Goal: Navigation & Orientation: Find specific page/section

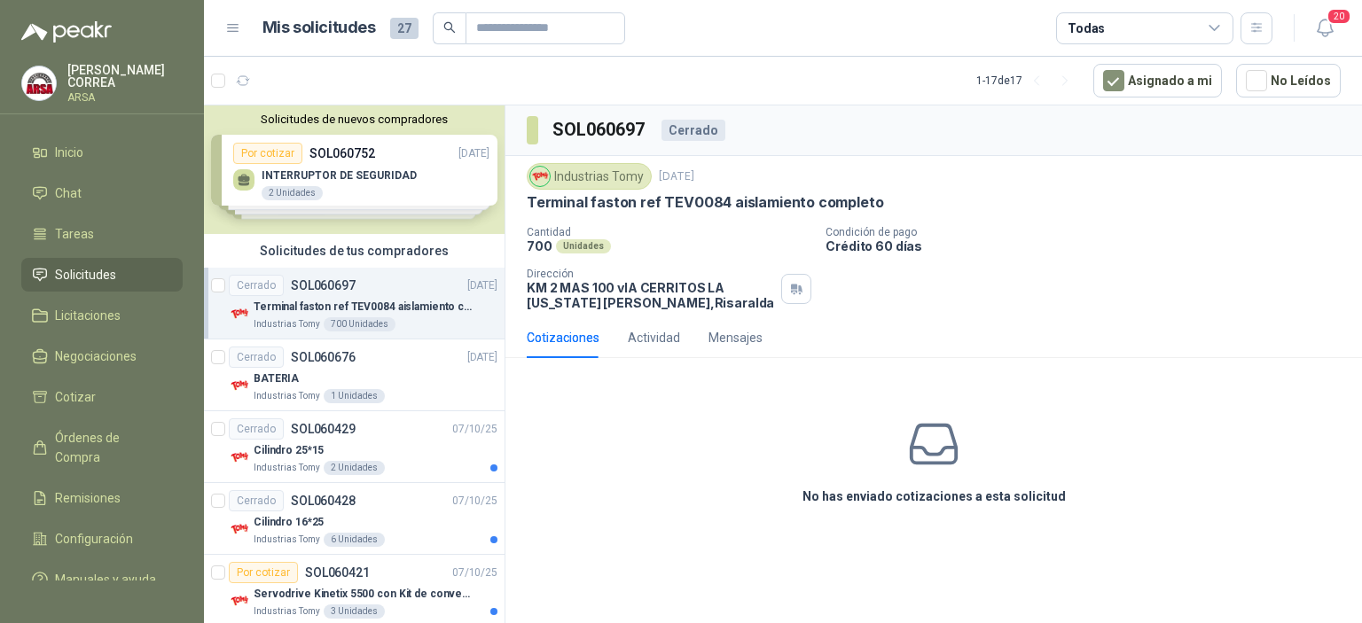
click at [78, 159] on span "Inicio" at bounding box center [69, 153] width 28 height 20
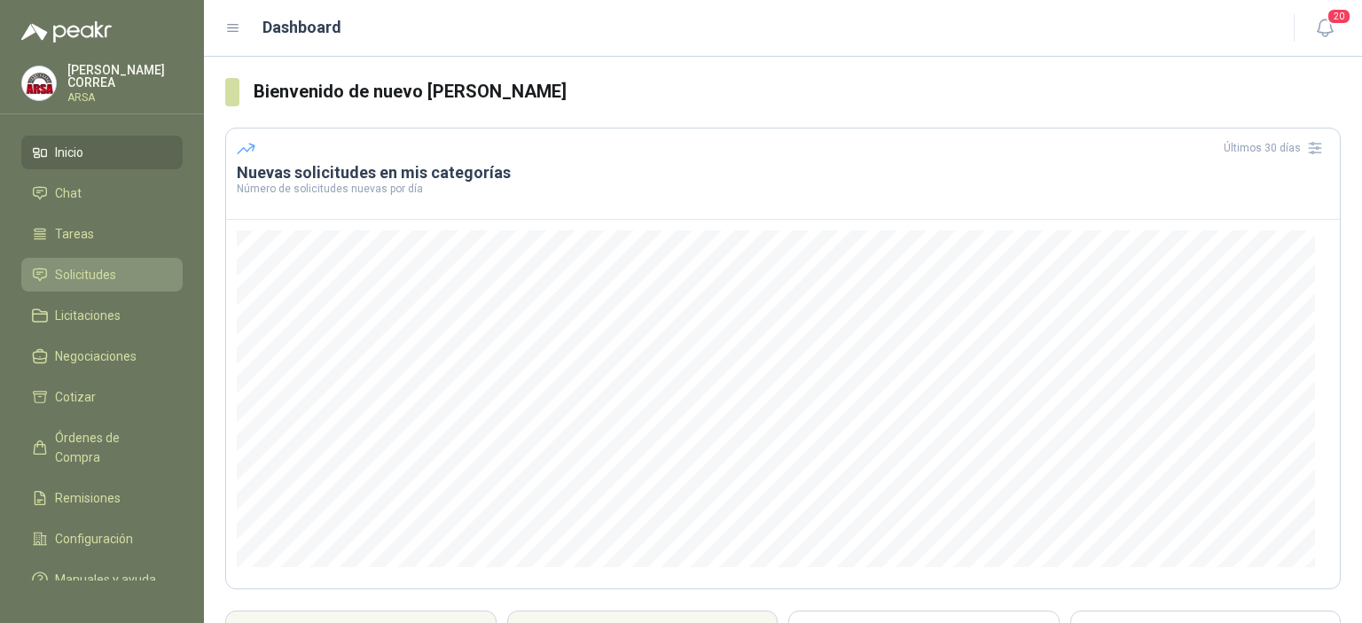
click at [90, 270] on span "Solicitudes" at bounding box center [85, 275] width 61 height 20
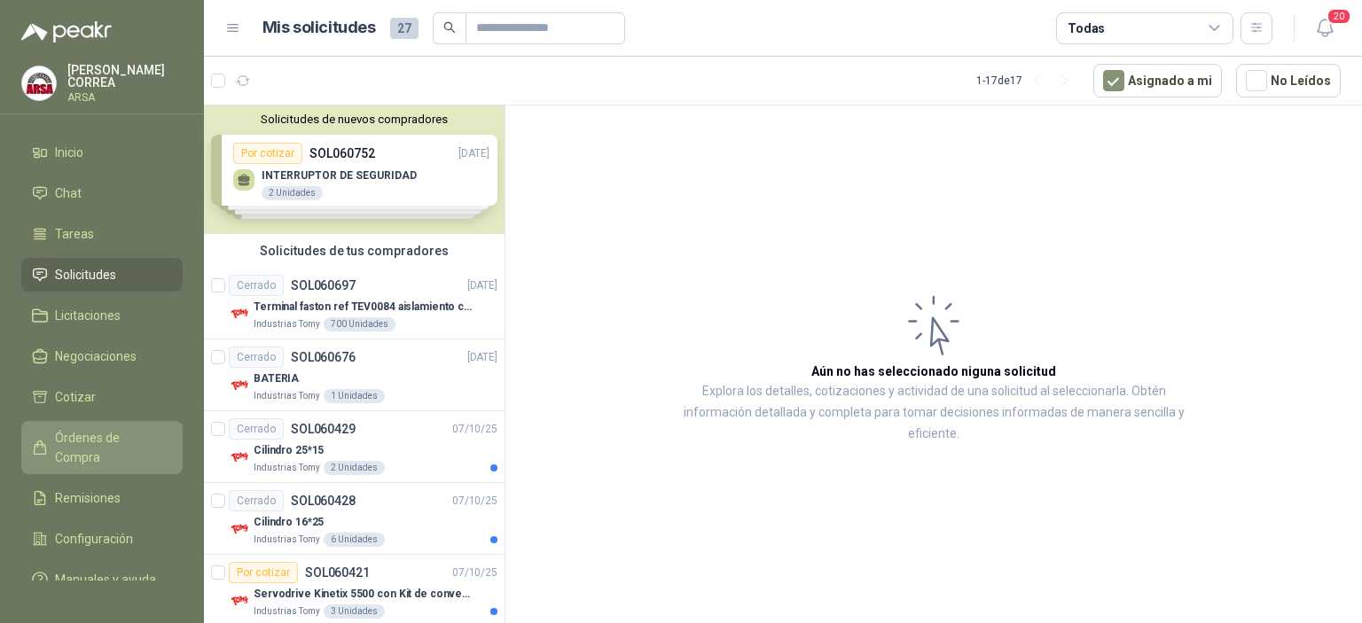
click at [104, 435] on span "Órdenes de Compra" at bounding box center [110, 447] width 111 height 39
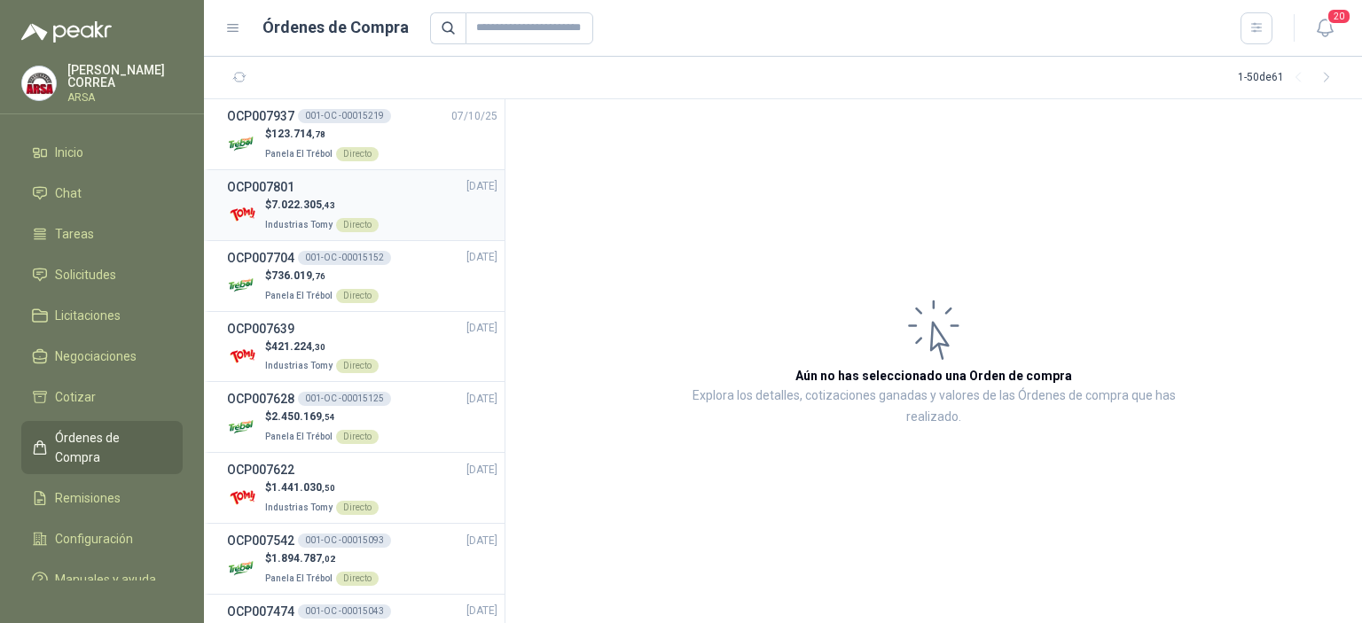
click at [406, 208] on div "$ 7.022.305 ,43 Industrias Tomy Directo" at bounding box center [362, 215] width 270 height 36
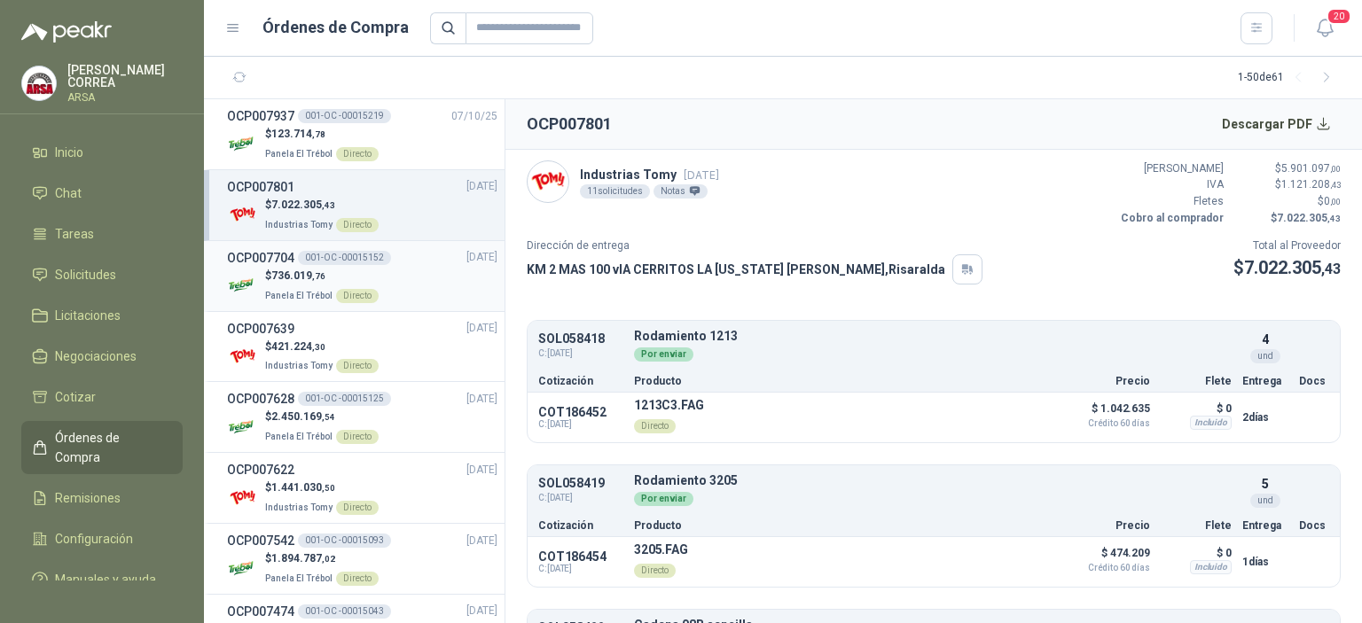
click at [426, 269] on div "$ 736.019 ,76 Panela El Trébol Directo" at bounding box center [362, 286] width 270 height 36
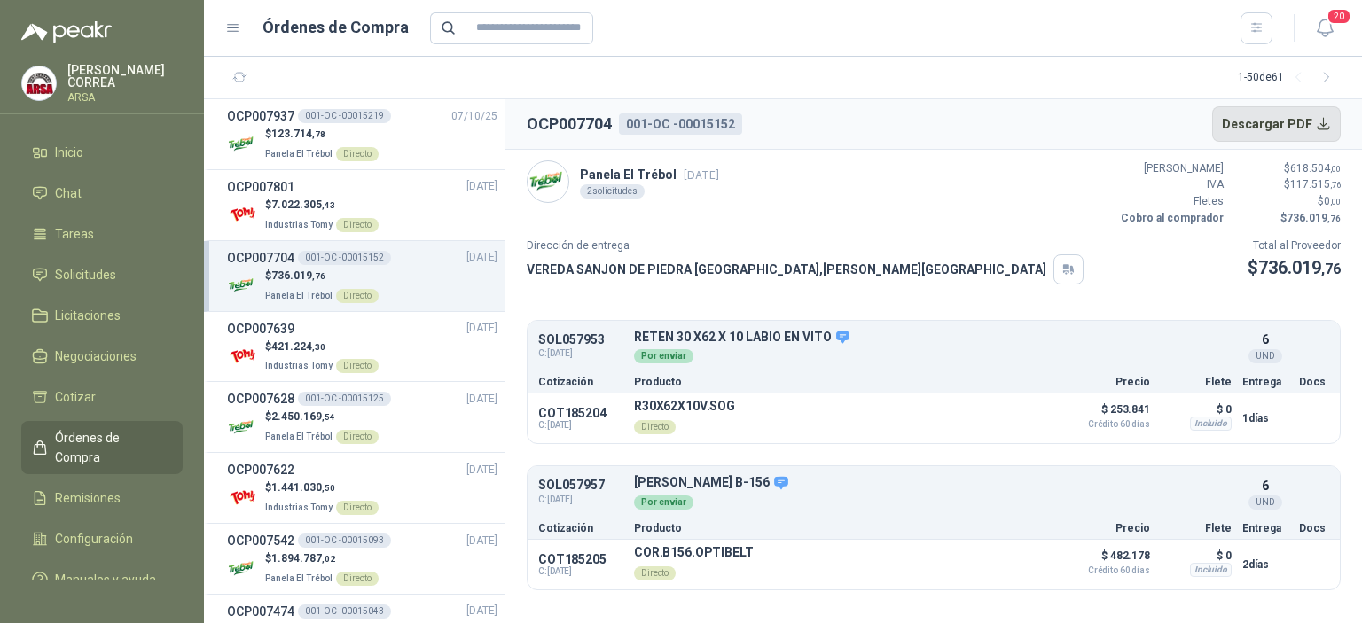
click at [1311, 126] on button "Descargar PDF" at bounding box center [1276, 123] width 129 height 35
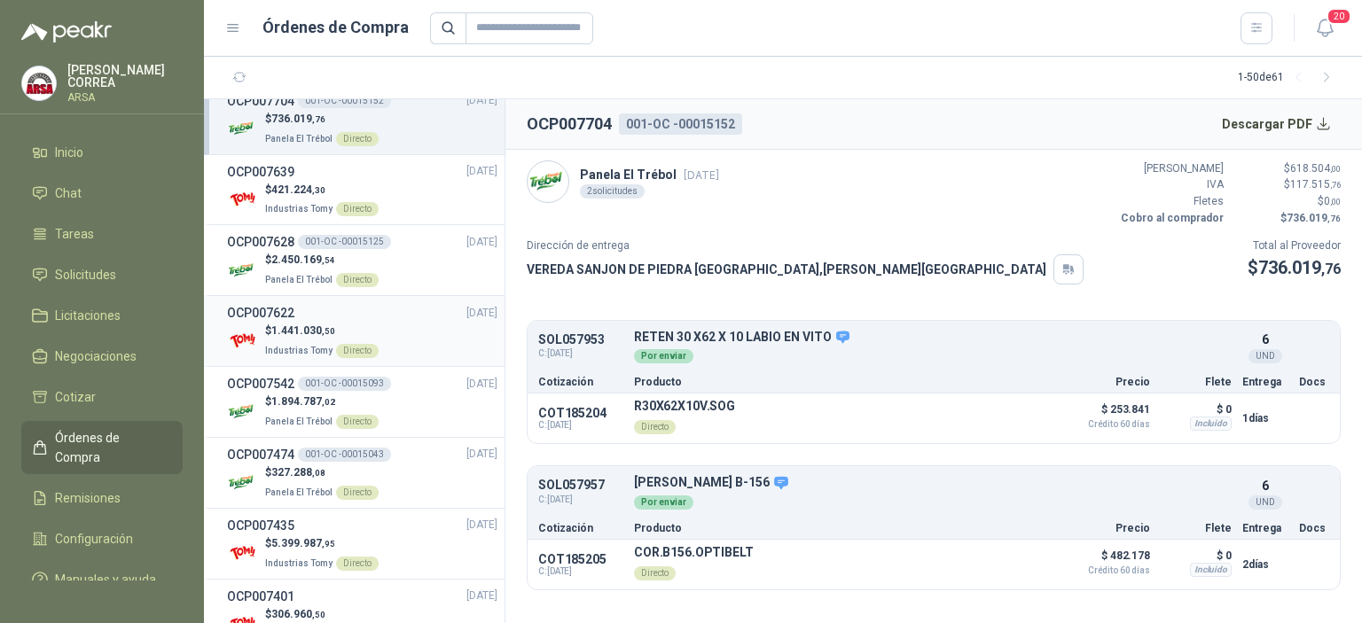
scroll to position [159, 0]
click at [398, 258] on div "$ 2.450.169 ,54 Panela El Trébol Directo" at bounding box center [362, 268] width 270 height 36
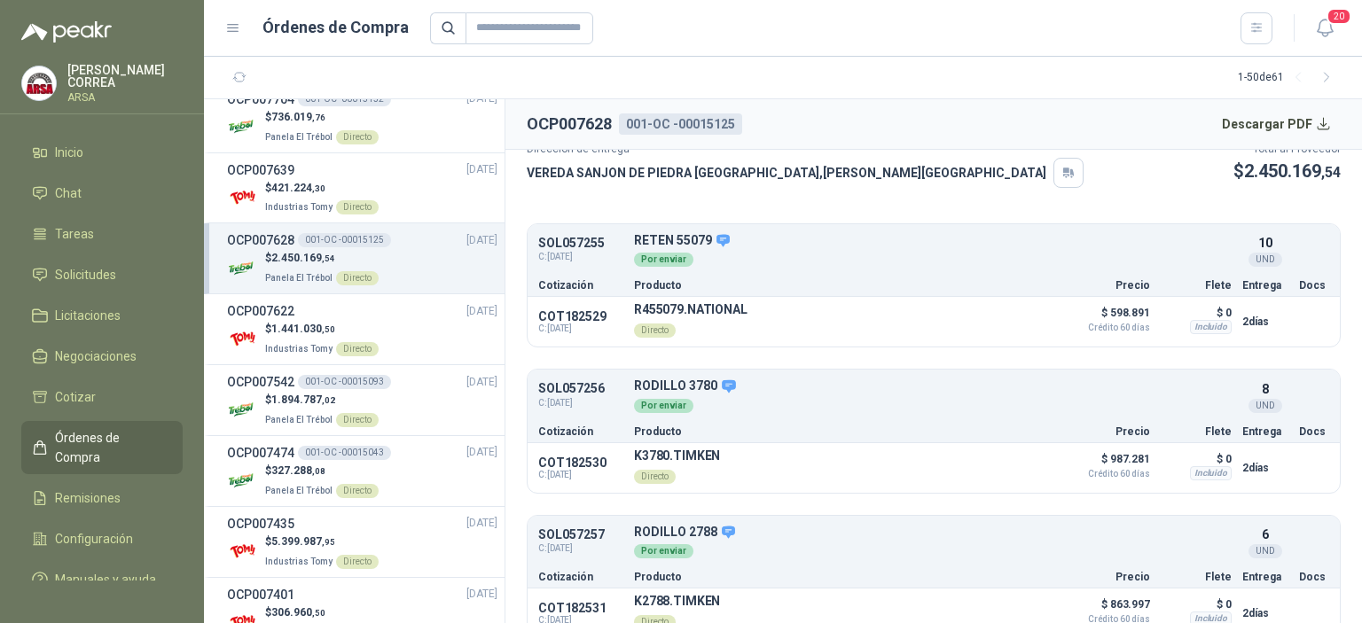
scroll to position [122, 0]
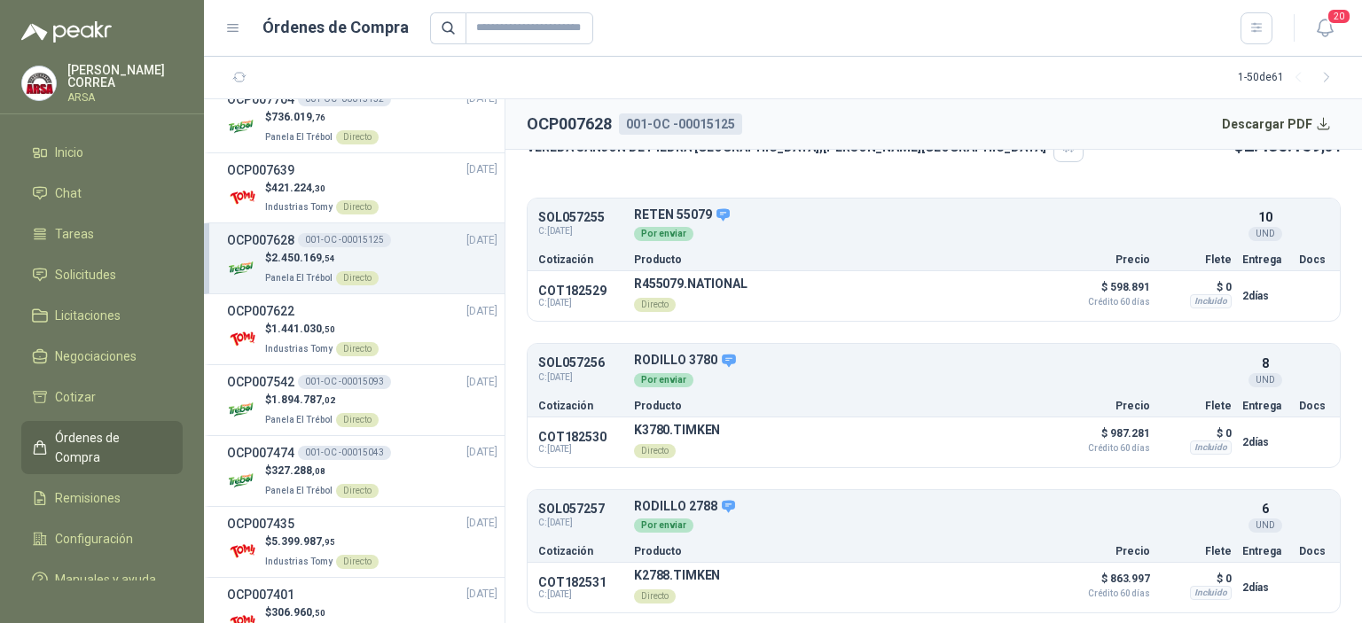
click at [860, 242] on div "SOL057255 C: [DATE] RETEN 55079 Detalles Por enviar 10 UND" at bounding box center [934, 225] width 812 height 46
click at [383, 397] on div "$ 1.894.787 ,02 Panela El Trébol Directo" at bounding box center [362, 410] width 270 height 36
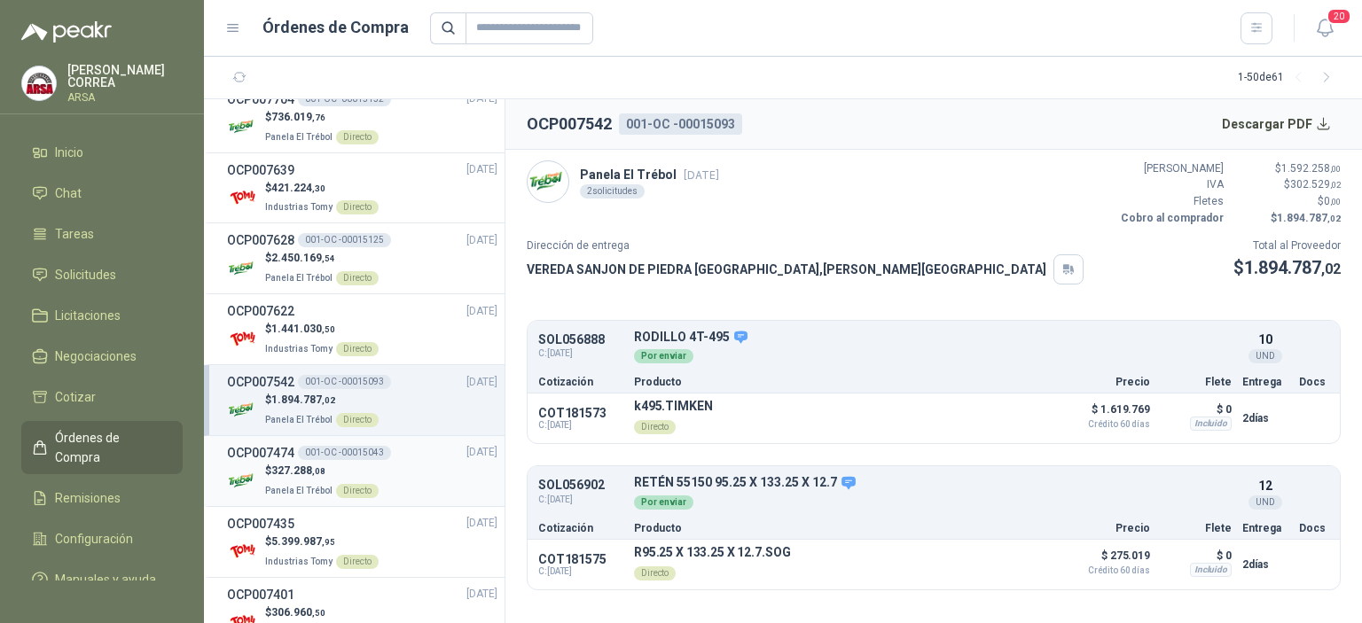
click at [404, 476] on div "$ 327.288 ,08 Panela El Trébol Directo" at bounding box center [362, 481] width 270 height 36
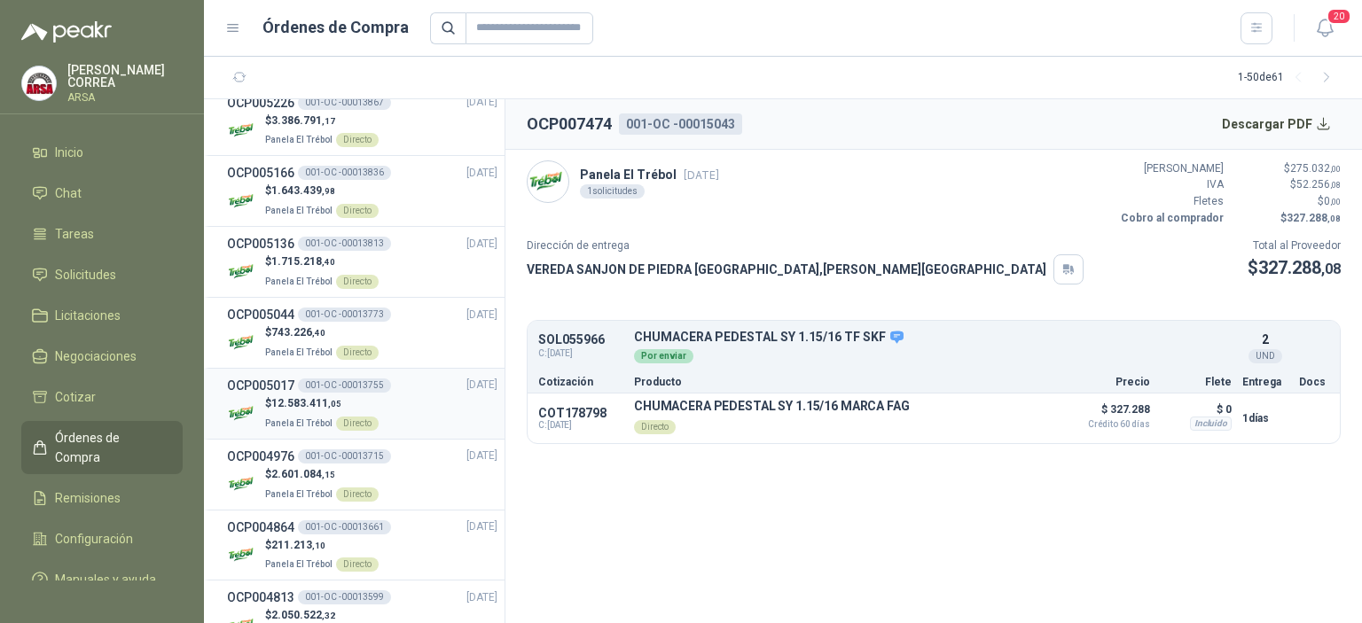
scroll to position [2492, 0]
click at [425, 403] on div "$ 12.583.411 ,05 Panela El Trébol Directo" at bounding box center [362, 413] width 270 height 36
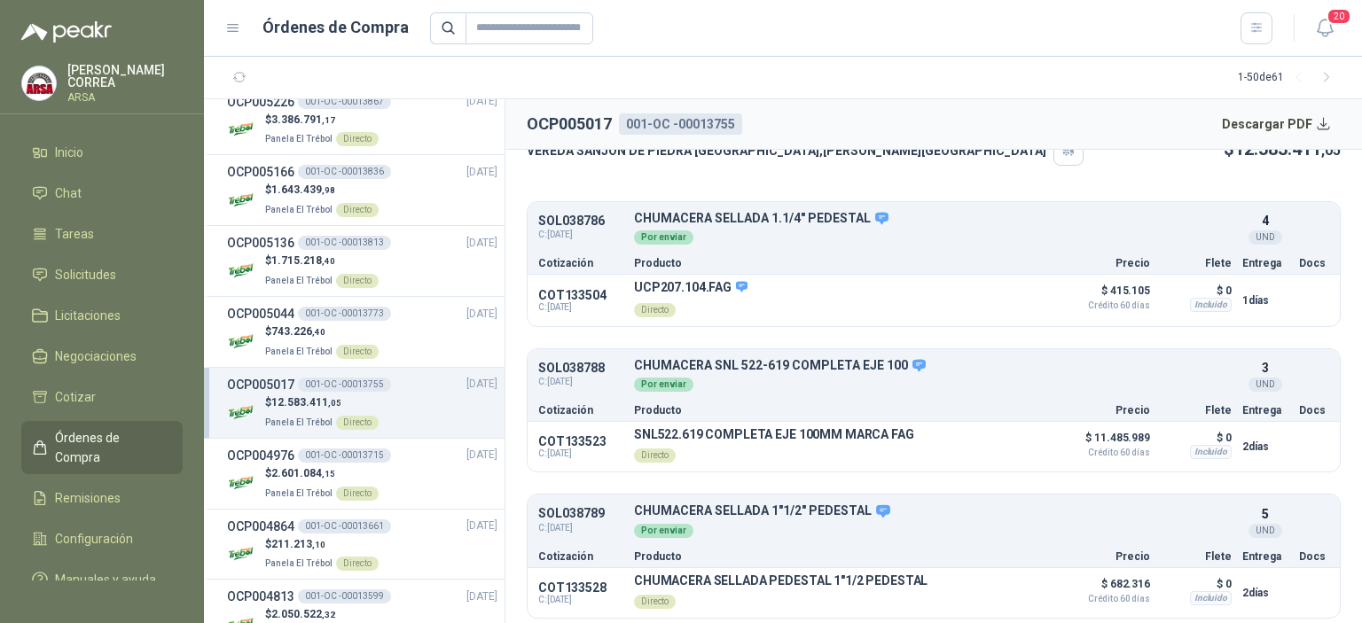
scroll to position [123, 0]
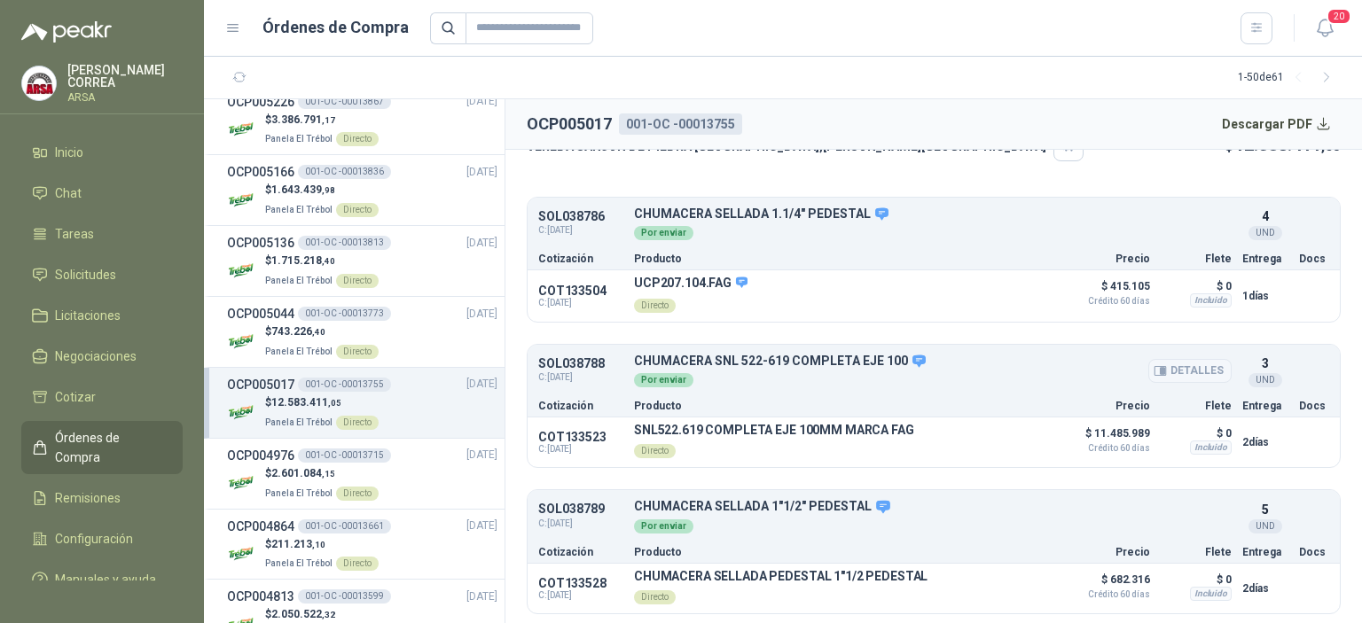
click at [1165, 369] on button "Detalles" at bounding box center [1189, 371] width 83 height 24
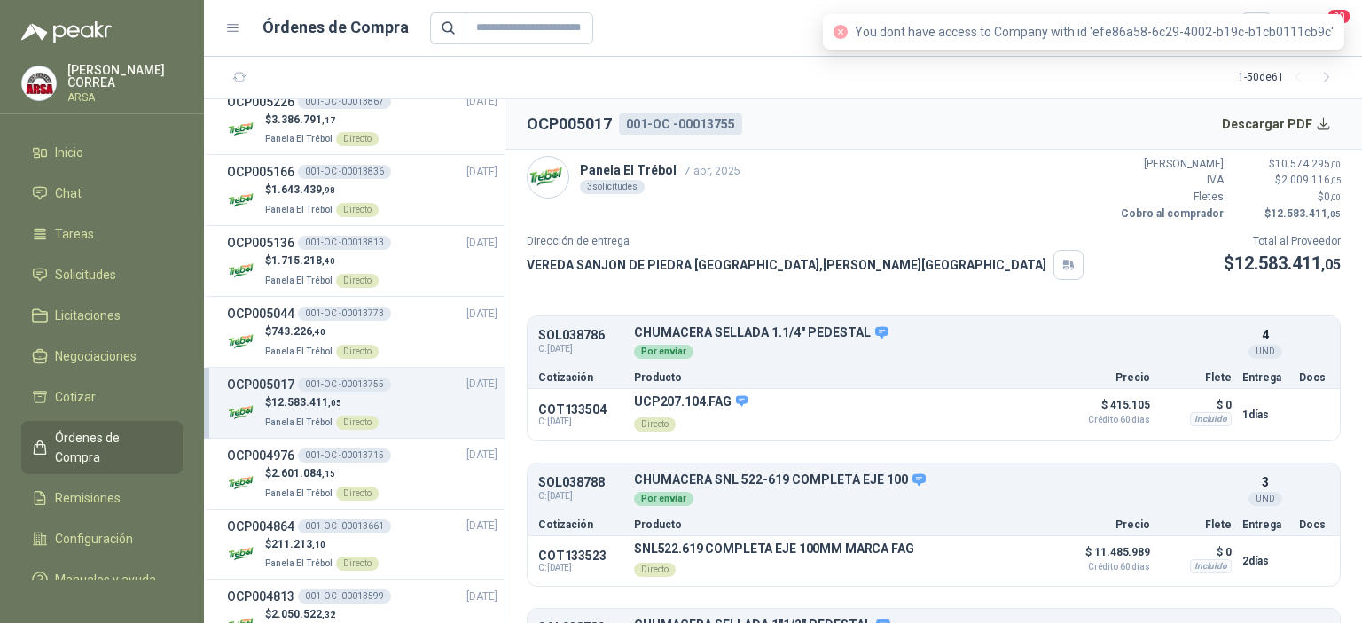
scroll to position [0, 0]
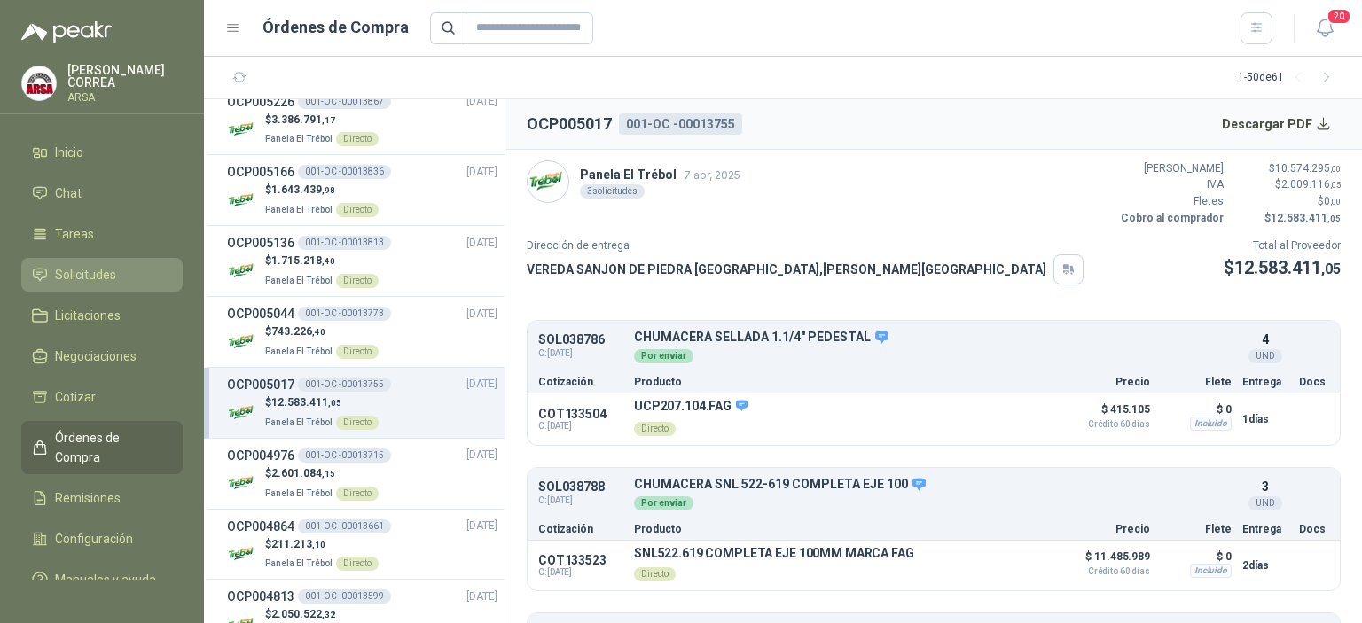
click at [82, 265] on span "Solicitudes" at bounding box center [85, 275] width 61 height 20
